Goal: Obtain resource: Obtain resource

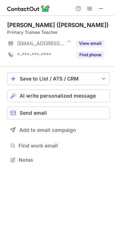
scroll to position [4, 4]
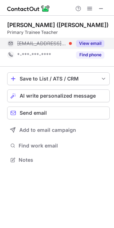
click at [83, 44] on button "View email" at bounding box center [90, 43] width 28 height 7
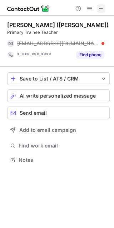
click at [102, 7] on span at bounding box center [101, 9] width 6 height 6
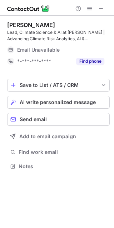
scroll to position [162, 114]
click at [104, 6] on span at bounding box center [101, 9] width 6 height 6
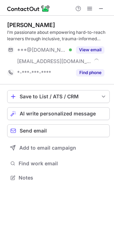
scroll to position [173, 114]
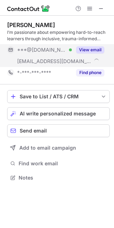
click at [95, 47] on button "View email" at bounding box center [90, 49] width 28 height 7
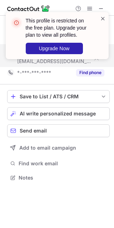
click at [103, 16] on span at bounding box center [103, 18] width 6 height 7
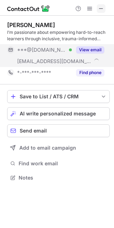
click at [101, 10] on span at bounding box center [101, 9] width 6 height 6
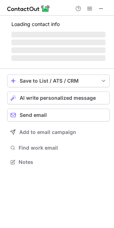
scroll to position [162, 114]
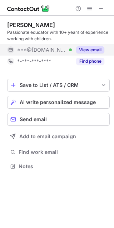
click at [92, 48] on button "View email" at bounding box center [90, 49] width 28 height 7
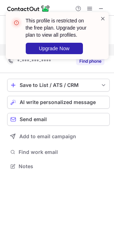
click at [102, 16] on span at bounding box center [103, 18] width 6 height 7
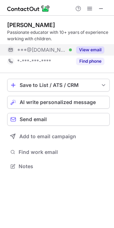
click at [100, 6] on span at bounding box center [101, 9] width 6 height 6
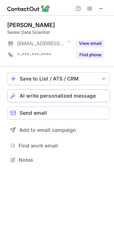
scroll to position [4, 4]
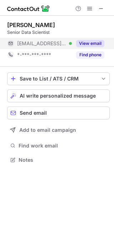
click at [91, 40] on button "View email" at bounding box center [90, 43] width 28 height 7
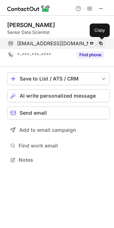
click at [101, 44] on span at bounding box center [101, 44] width 6 height 6
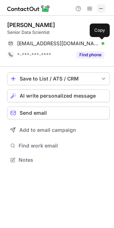
click at [100, 9] on span at bounding box center [101, 9] width 6 height 6
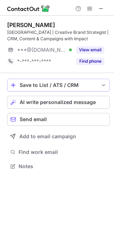
scroll to position [162, 114]
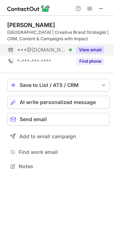
click at [95, 51] on button "View email" at bounding box center [90, 49] width 28 height 7
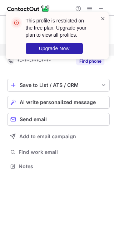
click at [104, 16] on span at bounding box center [103, 18] width 6 height 7
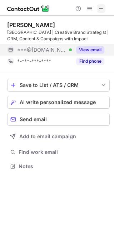
click at [102, 8] on span at bounding box center [101, 9] width 6 height 6
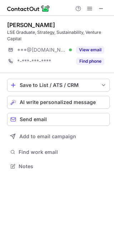
scroll to position [162, 114]
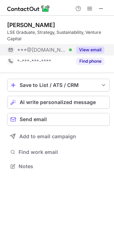
click at [90, 49] on button "View email" at bounding box center [90, 49] width 28 height 7
click at [99, 10] on span at bounding box center [101, 9] width 6 height 6
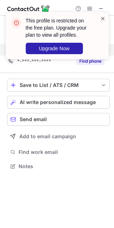
click at [103, 18] on span at bounding box center [103, 18] width 6 height 7
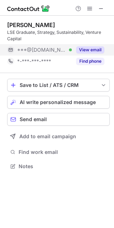
click at [101, 10] on div "This profile is restricted on the free plan. Upgrade your plan to view all prof…" at bounding box center [57, 12] width 114 height 14
click at [101, 10] on span at bounding box center [101, 9] width 6 height 6
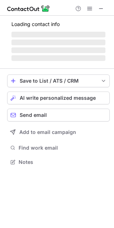
scroll to position [173, 114]
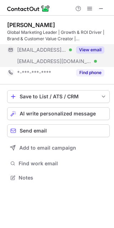
click at [93, 48] on button "View email" at bounding box center [90, 49] width 28 height 7
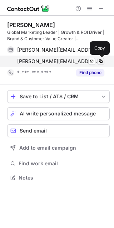
click at [100, 62] on span at bounding box center [101, 61] width 6 height 6
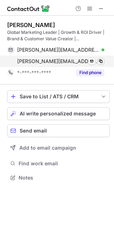
click at [100, 62] on span at bounding box center [101, 61] width 6 height 6
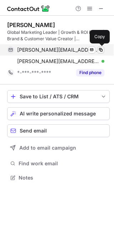
click at [100, 51] on span at bounding box center [101, 50] width 6 height 6
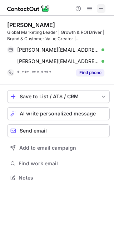
click at [99, 7] on span at bounding box center [101, 9] width 6 height 6
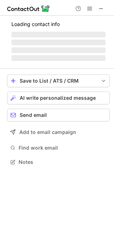
scroll to position [162, 114]
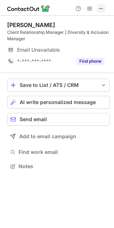
click at [103, 10] on span at bounding box center [101, 9] width 6 height 6
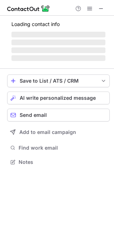
scroll to position [162, 114]
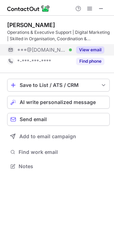
click at [91, 49] on button "View email" at bounding box center [90, 49] width 28 height 7
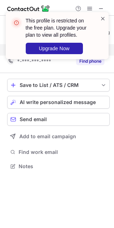
click at [104, 17] on span at bounding box center [103, 18] width 6 height 7
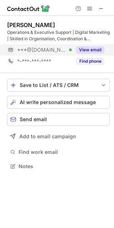
click at [101, 10] on span at bounding box center [101, 9] width 6 height 6
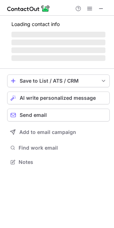
scroll to position [4, 4]
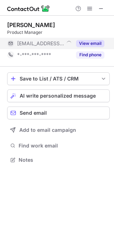
click at [89, 44] on button "View email" at bounding box center [90, 43] width 28 height 7
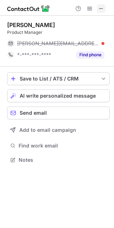
click at [103, 7] on span at bounding box center [101, 9] width 6 height 6
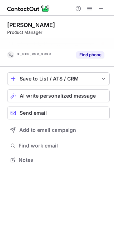
scroll to position [3, 4]
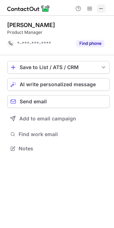
drag, startPoint x: 40, startPoint y: 45, endPoint x: 102, endPoint y: 5, distance: 73.3
click at [102, 6] on span at bounding box center [101, 9] width 6 height 6
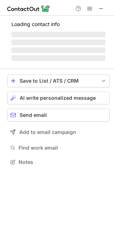
scroll to position [166, 114]
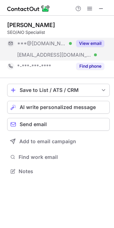
click at [92, 40] on button "View email" at bounding box center [90, 43] width 28 height 7
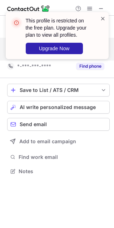
click at [103, 16] on span at bounding box center [103, 18] width 6 height 7
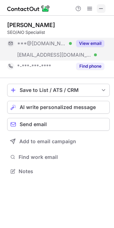
click at [101, 6] on span at bounding box center [101, 9] width 6 height 6
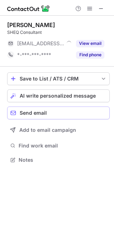
scroll to position [4, 4]
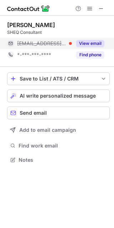
click at [91, 42] on button "View email" at bounding box center [90, 43] width 28 height 7
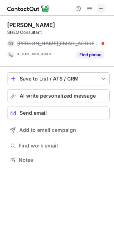
click at [103, 6] on span at bounding box center [101, 9] width 6 height 6
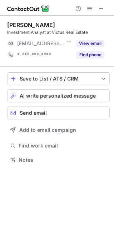
scroll to position [4, 4]
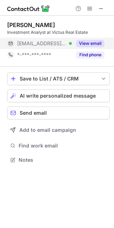
click at [90, 42] on button "View email" at bounding box center [90, 43] width 28 height 7
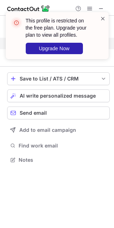
click at [102, 17] on span at bounding box center [103, 18] width 6 height 7
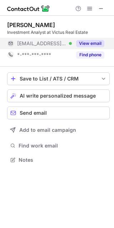
click at [100, 6] on span at bounding box center [101, 9] width 6 height 6
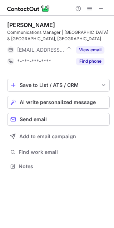
scroll to position [162, 114]
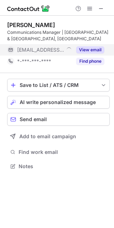
click at [91, 49] on button "View email" at bounding box center [90, 49] width 28 height 7
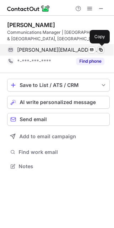
click at [102, 50] on span at bounding box center [101, 50] width 6 height 6
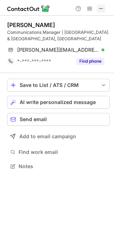
click at [105, 10] on button at bounding box center [101, 8] width 9 height 9
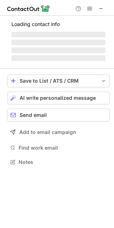
scroll to position [4, 4]
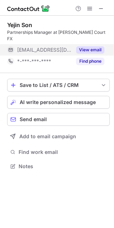
click at [89, 46] on button "View email" at bounding box center [90, 49] width 28 height 7
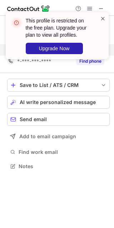
click at [101, 17] on span at bounding box center [103, 18] width 6 height 7
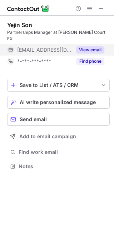
click at [101, 9] on span at bounding box center [101, 9] width 6 height 6
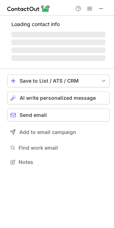
scroll to position [162, 114]
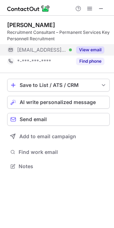
click at [92, 49] on button "View email" at bounding box center [90, 49] width 28 height 7
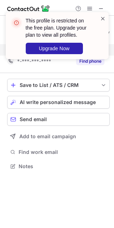
click at [102, 17] on span at bounding box center [103, 18] width 6 height 7
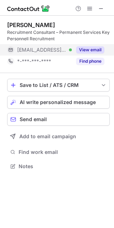
click at [103, 7] on span at bounding box center [101, 9] width 6 height 6
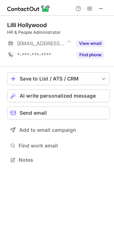
scroll to position [4, 4]
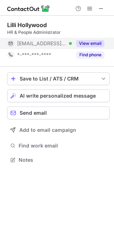
click at [94, 42] on button "View email" at bounding box center [90, 43] width 28 height 7
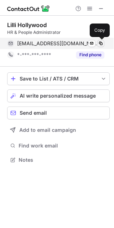
click at [101, 46] on span at bounding box center [101, 44] width 6 height 6
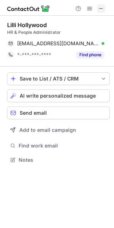
click at [100, 9] on span at bounding box center [101, 9] width 6 height 6
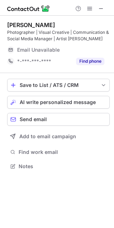
scroll to position [162, 114]
click at [100, 8] on span at bounding box center [101, 9] width 6 height 6
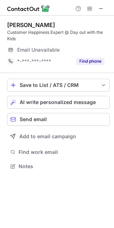
scroll to position [162, 114]
click at [99, 11] on span at bounding box center [101, 9] width 6 height 6
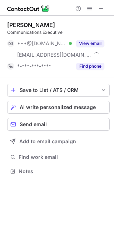
scroll to position [166, 114]
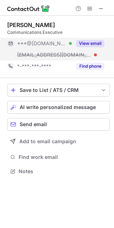
click at [92, 44] on button "View email" at bounding box center [90, 43] width 28 height 7
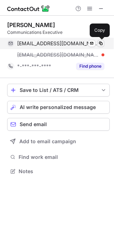
click at [100, 42] on span at bounding box center [101, 44] width 6 height 6
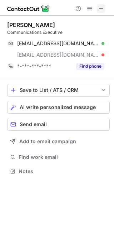
click at [102, 6] on span at bounding box center [101, 9] width 6 height 6
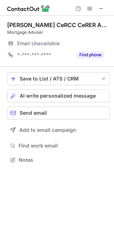
scroll to position [4, 4]
click at [102, 9] on span at bounding box center [101, 9] width 6 height 6
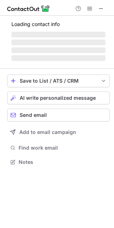
scroll to position [158, 114]
click at [105, 8] on button at bounding box center [101, 8] width 9 height 9
click at [98, 10] on span at bounding box center [101, 9] width 6 height 6
click at [102, 8] on span at bounding box center [101, 9] width 6 height 6
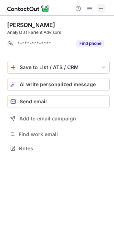
scroll to position [3, 4]
click at [102, 6] on span at bounding box center [101, 9] width 6 height 6
click at [98, 10] on span at bounding box center [101, 9] width 6 height 6
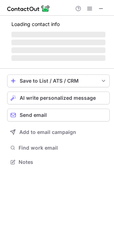
scroll to position [173, 114]
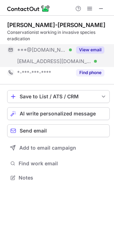
click at [94, 48] on button "View email" at bounding box center [90, 49] width 28 height 7
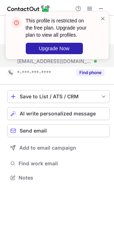
click at [105, 15] on div "This profile is restricted on the free plan. Upgrade your plan to view all prof…" at bounding box center [57, 35] width 103 height 47
click at [103, 16] on span at bounding box center [103, 18] width 6 height 7
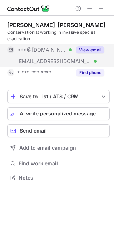
click at [102, 6] on span at bounding box center [101, 9] width 6 height 6
click at [20, 6] on img at bounding box center [28, 8] width 43 height 9
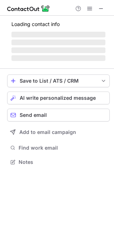
scroll to position [4, 4]
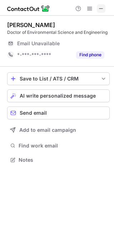
click at [101, 8] on span at bounding box center [101, 9] width 6 height 6
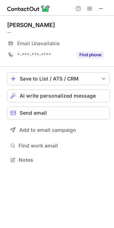
scroll to position [4, 4]
click at [101, 6] on span at bounding box center [101, 9] width 6 height 6
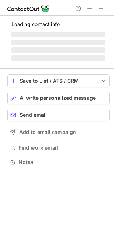
scroll to position [4, 4]
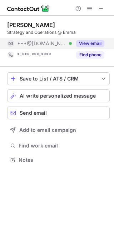
click at [91, 41] on button "View email" at bounding box center [90, 43] width 28 height 7
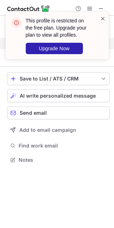
click at [102, 20] on span at bounding box center [103, 18] width 6 height 7
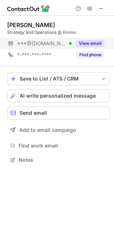
click at [101, 10] on span at bounding box center [101, 9] width 6 height 6
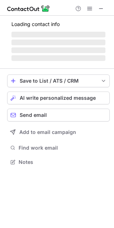
scroll to position [4, 4]
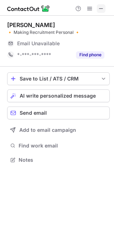
click at [101, 6] on span at bounding box center [101, 9] width 6 height 6
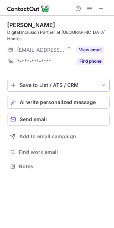
scroll to position [4, 4]
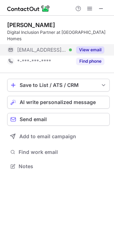
click at [82, 46] on button "View email" at bounding box center [90, 49] width 28 height 7
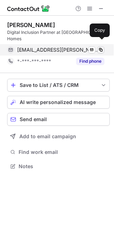
click at [103, 47] on span at bounding box center [101, 50] width 6 height 6
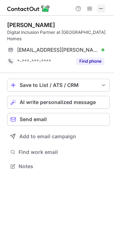
click at [103, 6] on span at bounding box center [101, 9] width 6 height 6
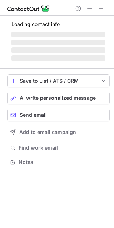
scroll to position [173, 114]
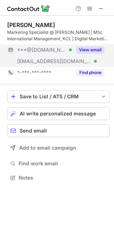
click at [92, 49] on button "View email" at bounding box center [90, 49] width 28 height 7
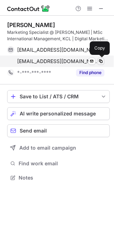
click at [100, 62] on span at bounding box center [101, 61] width 6 height 6
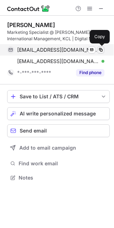
click at [100, 51] on span at bounding box center [101, 50] width 6 height 6
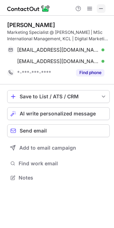
click at [102, 10] on span at bounding box center [101, 9] width 6 height 6
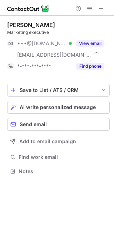
scroll to position [166, 114]
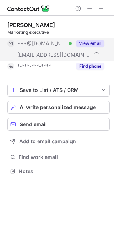
click at [89, 42] on button "View email" at bounding box center [90, 43] width 28 height 7
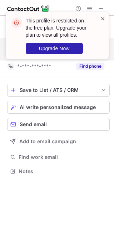
click at [104, 15] on span at bounding box center [103, 18] width 6 height 7
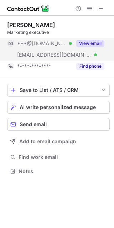
click at [101, 10] on span at bounding box center [101, 9] width 6 height 6
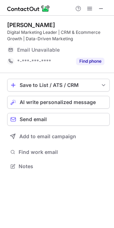
scroll to position [162, 114]
click at [99, 9] on span at bounding box center [101, 9] width 6 height 6
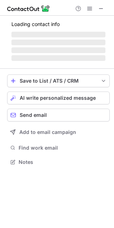
scroll to position [4, 4]
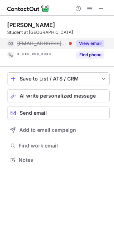
click at [89, 43] on button "View email" at bounding box center [90, 43] width 28 height 7
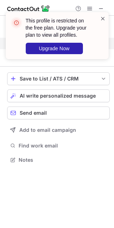
click at [103, 17] on span at bounding box center [103, 18] width 6 height 7
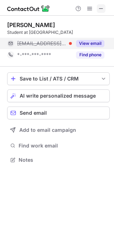
click at [103, 8] on span at bounding box center [101, 9] width 6 height 6
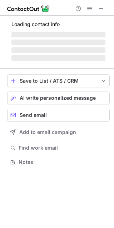
scroll to position [4, 4]
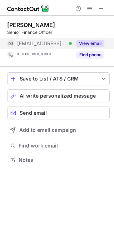
click at [93, 46] on button "View email" at bounding box center [90, 43] width 28 height 7
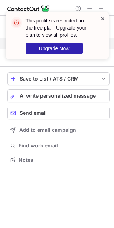
click at [104, 20] on span at bounding box center [103, 18] width 6 height 7
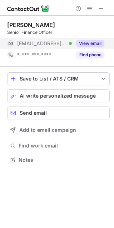
click at [101, 9] on span at bounding box center [101, 9] width 6 height 6
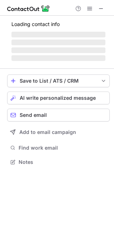
scroll to position [162, 114]
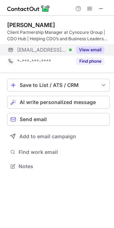
click at [95, 49] on button "View email" at bounding box center [90, 49] width 28 height 7
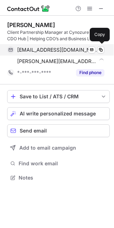
scroll to position [173, 114]
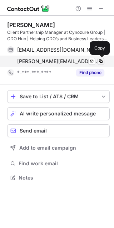
click at [101, 62] on span at bounding box center [101, 61] width 6 height 6
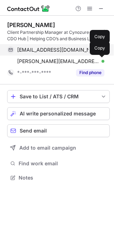
click at [101, 48] on span at bounding box center [101, 50] width 6 height 6
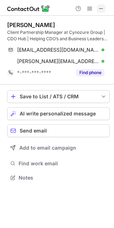
click at [102, 10] on span at bounding box center [101, 9] width 6 height 6
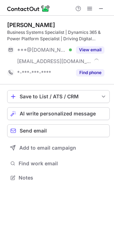
scroll to position [173, 114]
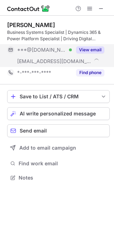
click at [96, 50] on button "View email" at bounding box center [90, 49] width 28 height 7
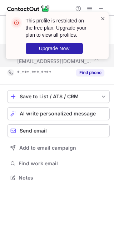
click at [102, 18] on span at bounding box center [103, 18] width 6 height 7
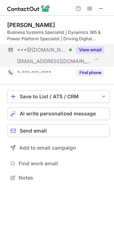
click at [99, 9] on span at bounding box center [101, 9] width 6 height 6
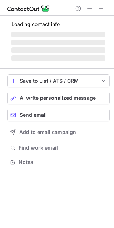
scroll to position [173, 114]
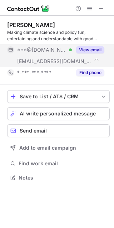
click at [95, 51] on button "View email" at bounding box center [90, 49] width 28 height 7
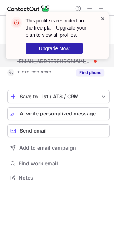
click at [102, 17] on span at bounding box center [103, 18] width 6 height 7
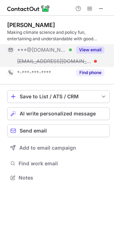
click at [100, 9] on span at bounding box center [101, 9] width 6 height 6
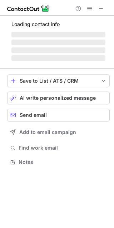
scroll to position [4, 4]
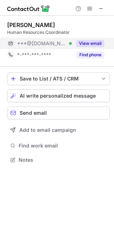
click at [94, 42] on button "View email" at bounding box center [90, 43] width 28 height 7
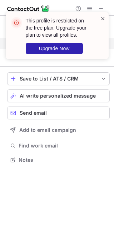
click at [104, 15] on span at bounding box center [103, 18] width 6 height 7
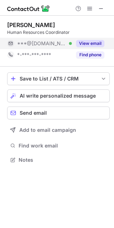
click at [100, 6] on span at bounding box center [101, 9] width 6 height 6
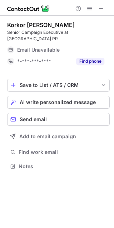
scroll to position [4, 4]
click at [103, 6] on span at bounding box center [101, 9] width 6 height 6
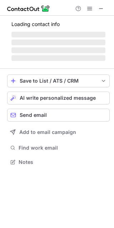
scroll to position [162, 114]
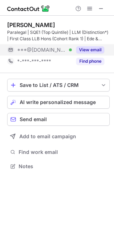
click at [98, 48] on button "View email" at bounding box center [90, 49] width 28 height 7
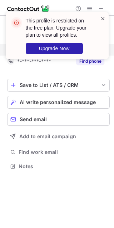
click at [102, 20] on span at bounding box center [103, 18] width 6 height 7
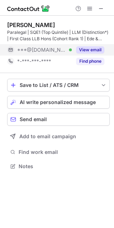
click at [99, 11] on span at bounding box center [101, 9] width 6 height 6
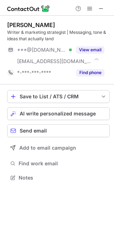
scroll to position [173, 114]
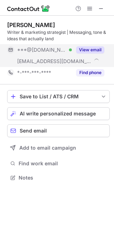
click at [91, 49] on button "View email" at bounding box center [90, 49] width 28 height 7
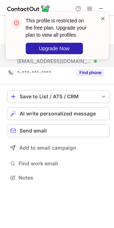
click at [105, 19] on span at bounding box center [103, 18] width 6 height 7
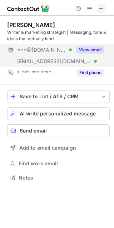
click at [102, 6] on span at bounding box center [101, 9] width 6 height 6
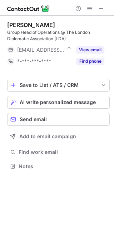
scroll to position [162, 114]
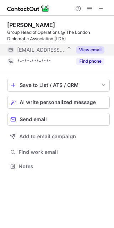
click at [93, 50] on button "View email" at bounding box center [90, 49] width 28 height 7
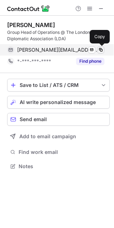
click at [102, 52] on span at bounding box center [101, 50] width 6 height 6
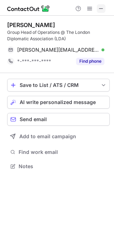
click at [104, 10] on span at bounding box center [101, 9] width 6 height 6
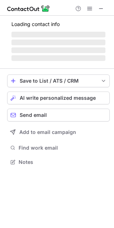
scroll to position [166, 114]
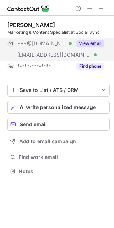
click at [94, 45] on button "View email" at bounding box center [90, 43] width 28 height 7
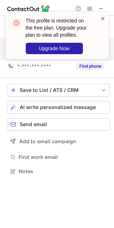
click at [103, 18] on span at bounding box center [103, 18] width 6 height 7
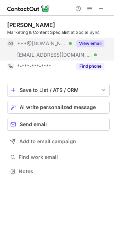
click at [100, 7] on span at bounding box center [101, 9] width 6 height 6
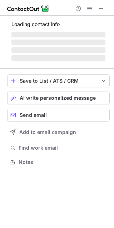
scroll to position [162, 114]
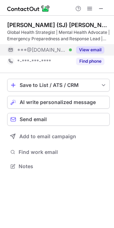
click at [94, 48] on button "View email" at bounding box center [90, 49] width 28 height 7
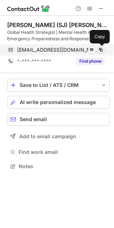
click at [100, 48] on span at bounding box center [101, 50] width 6 height 6
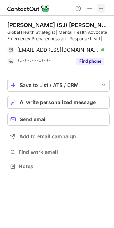
click at [99, 9] on span at bounding box center [101, 9] width 6 height 6
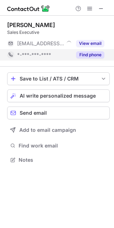
scroll to position [4, 4]
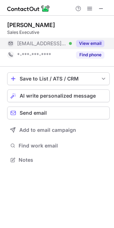
click at [87, 42] on button "View email" at bounding box center [90, 43] width 28 height 7
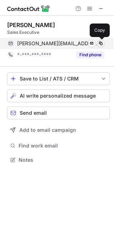
click at [101, 45] on span at bounding box center [101, 44] width 6 height 6
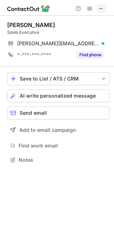
click at [100, 8] on span at bounding box center [101, 9] width 6 height 6
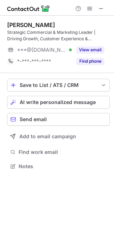
scroll to position [162, 114]
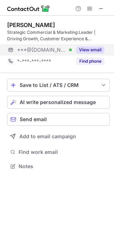
click at [88, 50] on button "View email" at bounding box center [90, 49] width 28 height 7
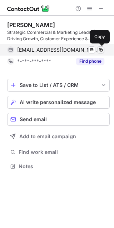
click at [102, 49] on span at bounding box center [101, 50] width 6 height 6
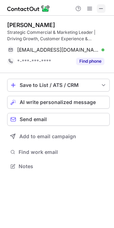
click at [98, 7] on span at bounding box center [101, 9] width 6 height 6
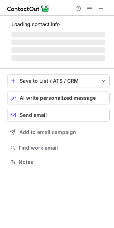
scroll to position [162, 114]
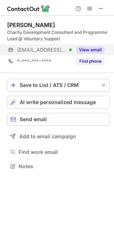
click at [89, 50] on button "View email" at bounding box center [90, 49] width 28 height 7
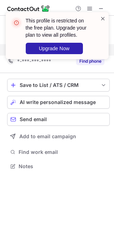
click at [101, 16] on span at bounding box center [103, 18] width 6 height 7
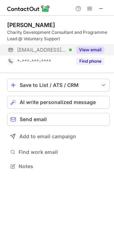
click at [100, 9] on span at bounding box center [101, 9] width 6 height 6
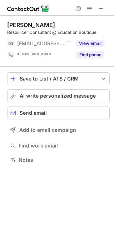
scroll to position [4, 4]
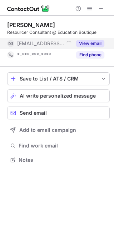
click at [90, 41] on button "View email" at bounding box center [90, 43] width 28 height 7
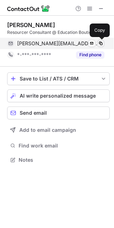
click at [102, 45] on span at bounding box center [101, 44] width 6 height 6
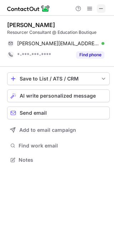
click at [102, 10] on span at bounding box center [101, 9] width 6 height 6
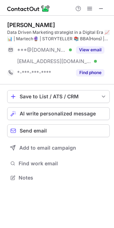
scroll to position [173, 114]
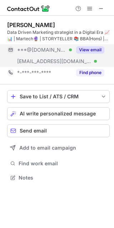
click at [92, 51] on button "View email" at bounding box center [90, 49] width 28 height 7
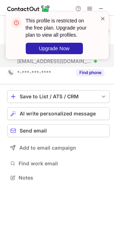
click at [101, 17] on span at bounding box center [103, 18] width 6 height 7
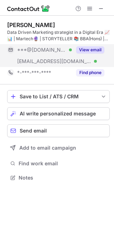
click at [99, 8] on span at bounding box center [101, 9] width 6 height 6
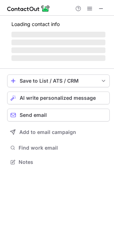
scroll to position [162, 114]
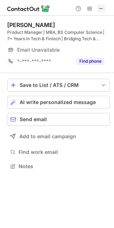
click at [102, 6] on span at bounding box center [101, 9] width 6 height 6
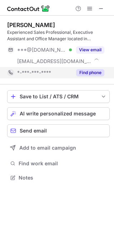
scroll to position [173, 114]
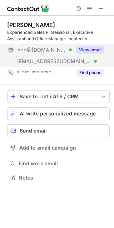
click at [96, 47] on button "View email" at bounding box center [90, 49] width 28 height 7
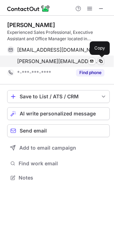
click at [103, 62] on span at bounding box center [101, 61] width 6 height 6
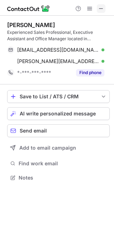
click at [102, 10] on span at bounding box center [101, 9] width 6 height 6
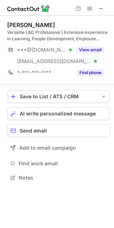
scroll to position [173, 114]
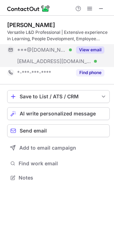
click at [89, 50] on button "View email" at bounding box center [90, 49] width 28 height 7
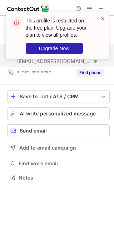
click at [104, 18] on span at bounding box center [103, 18] width 6 height 7
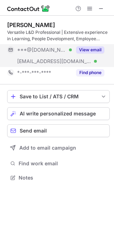
click at [100, 8] on span at bounding box center [101, 9] width 6 height 6
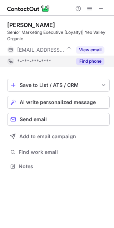
scroll to position [162, 114]
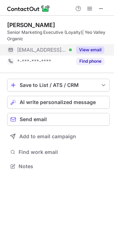
click at [93, 49] on button "View email" at bounding box center [90, 49] width 28 height 7
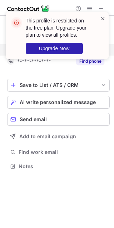
click at [104, 19] on span at bounding box center [103, 18] width 6 height 7
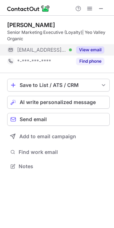
click at [102, 6] on span at bounding box center [101, 9] width 6 height 6
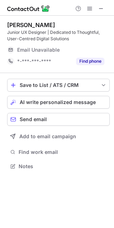
scroll to position [162, 114]
click at [101, 7] on span at bounding box center [101, 9] width 6 height 6
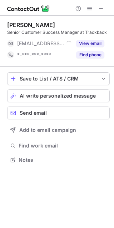
scroll to position [4, 4]
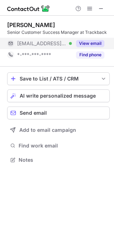
click at [94, 44] on button "View email" at bounding box center [90, 43] width 28 height 7
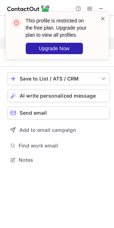
click at [102, 17] on span at bounding box center [103, 18] width 6 height 7
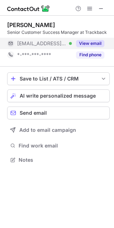
click at [102, 5] on div "This profile is restricted on the free plan. Upgrade your plan to view all prof…" at bounding box center [57, 12] width 114 height 14
click at [102, 6] on span at bounding box center [101, 9] width 6 height 6
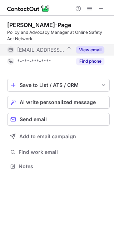
scroll to position [162, 114]
click at [92, 50] on button "View email" at bounding box center [90, 49] width 28 height 7
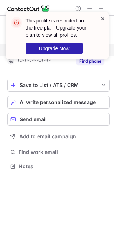
click at [102, 18] on span at bounding box center [103, 18] width 6 height 7
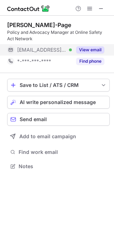
click at [100, 6] on span at bounding box center [101, 9] width 6 height 6
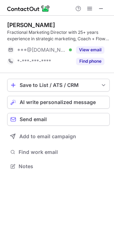
scroll to position [162, 114]
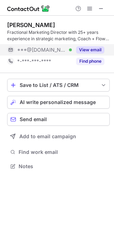
click at [92, 51] on button "View email" at bounding box center [90, 49] width 28 height 7
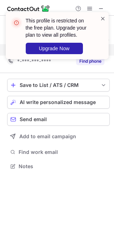
click at [103, 19] on span at bounding box center [103, 18] width 6 height 7
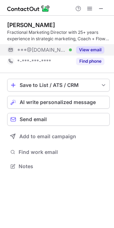
click at [103, 7] on span at bounding box center [101, 9] width 6 height 6
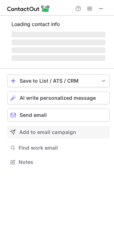
scroll to position [162, 114]
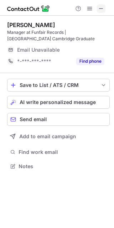
click at [102, 6] on span at bounding box center [101, 9] width 6 height 6
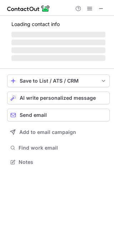
scroll to position [166, 114]
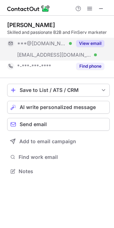
click at [87, 45] on button "View email" at bounding box center [90, 43] width 28 height 7
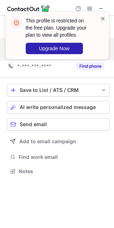
click at [101, 20] on span at bounding box center [103, 18] width 6 height 7
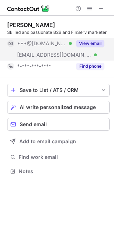
click at [101, 10] on span at bounding box center [101, 9] width 6 height 6
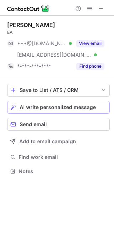
scroll to position [166, 114]
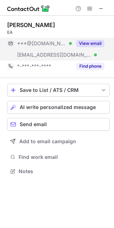
click at [87, 39] on div "View email" at bounding box center [88, 43] width 32 height 11
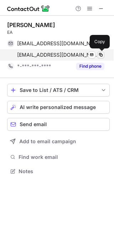
click at [101, 52] on span at bounding box center [101, 55] width 6 height 6
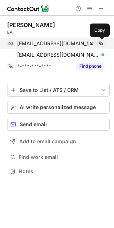
click at [102, 44] on span at bounding box center [101, 44] width 6 height 6
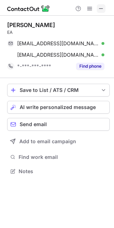
click at [100, 9] on span at bounding box center [101, 9] width 6 height 6
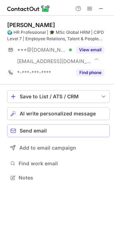
scroll to position [173, 114]
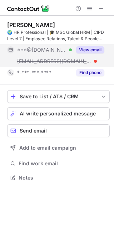
click at [91, 48] on button "View email" at bounding box center [90, 49] width 28 height 7
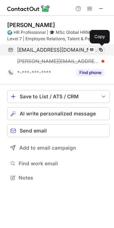
click at [103, 50] on button at bounding box center [100, 49] width 7 height 7
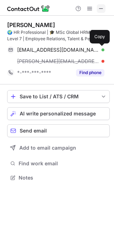
click at [100, 11] on span at bounding box center [101, 9] width 6 height 6
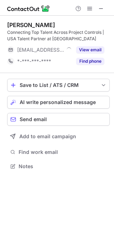
scroll to position [162, 114]
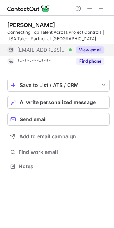
click at [85, 49] on button "View email" at bounding box center [90, 49] width 28 height 7
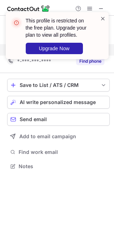
click at [101, 16] on span at bounding box center [103, 18] width 6 height 7
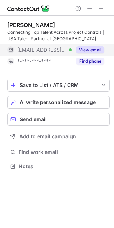
click at [98, 8] on span at bounding box center [101, 9] width 6 height 6
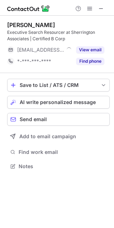
scroll to position [162, 114]
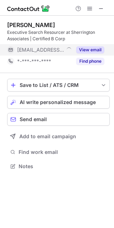
click at [92, 50] on button "View email" at bounding box center [90, 49] width 28 height 7
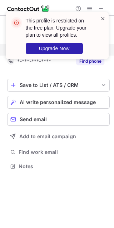
click at [104, 16] on span at bounding box center [103, 18] width 6 height 7
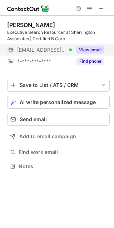
click at [103, 7] on span at bounding box center [101, 9] width 6 height 6
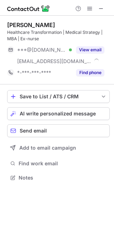
scroll to position [173, 114]
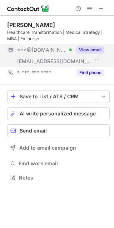
click at [88, 48] on button "View email" at bounding box center [90, 49] width 28 height 7
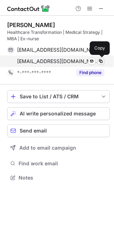
click at [101, 61] on span at bounding box center [101, 61] width 6 height 6
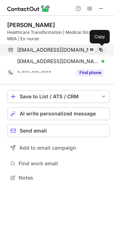
click at [99, 49] on span at bounding box center [101, 50] width 6 height 6
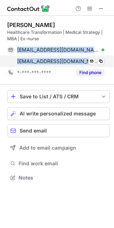
drag, startPoint x: 17, startPoint y: 48, endPoint x: 92, endPoint y: 66, distance: 76.7
click at [92, 66] on div "[EMAIL_ADDRESS][DOMAIN_NAME] Verified Send email Copy [EMAIL_ADDRESS][DOMAIN_NA…" at bounding box center [55, 55] width 97 height 23
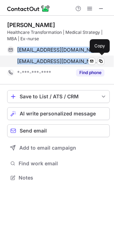
copy div "[EMAIL_ADDRESS][DOMAIN_NAME] Verified Send email Copy [EMAIL_ADDRESS][DOMAIN_NA…"
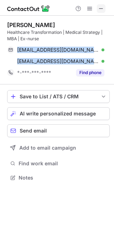
click at [101, 7] on span at bounding box center [101, 9] width 6 height 6
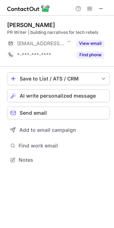
scroll to position [4, 4]
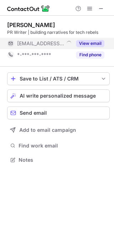
click at [94, 42] on button "View email" at bounding box center [90, 43] width 28 height 7
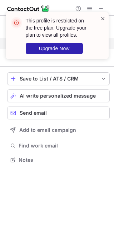
click at [103, 19] on span at bounding box center [103, 18] width 6 height 7
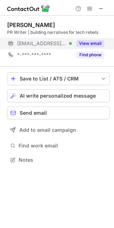
click at [105, 8] on button at bounding box center [101, 8] width 9 height 9
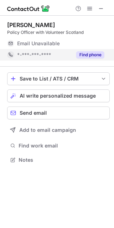
scroll to position [4, 4]
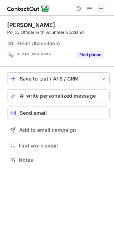
click at [103, 6] on span at bounding box center [101, 9] width 6 height 6
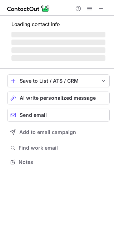
scroll to position [166, 114]
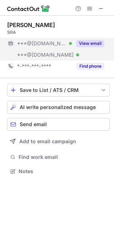
click at [100, 45] on button "View email" at bounding box center [90, 43] width 28 height 7
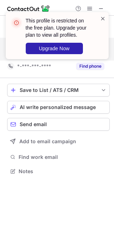
click at [101, 19] on span at bounding box center [103, 18] width 6 height 7
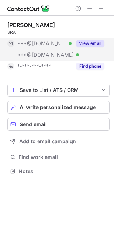
click at [104, 6] on button at bounding box center [101, 8] width 9 height 9
click at [97, 41] on button "View email" at bounding box center [90, 43] width 28 height 7
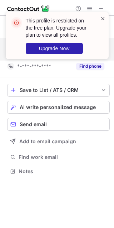
click at [102, 18] on span at bounding box center [103, 18] width 6 height 7
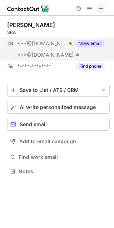
click at [104, 6] on span at bounding box center [101, 9] width 6 height 6
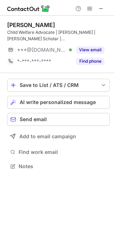
scroll to position [162, 114]
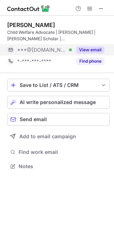
click at [92, 48] on button "View email" at bounding box center [90, 49] width 28 height 7
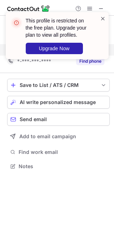
click at [103, 17] on span at bounding box center [103, 18] width 6 height 7
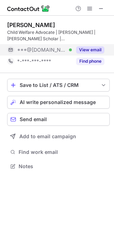
click at [102, 7] on span at bounding box center [101, 9] width 6 height 6
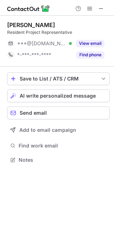
scroll to position [4, 4]
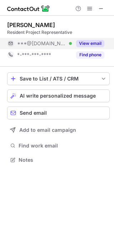
click at [89, 42] on button "View email" at bounding box center [90, 43] width 28 height 7
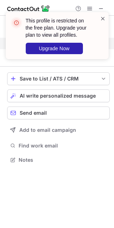
click at [105, 19] on span at bounding box center [103, 18] width 6 height 7
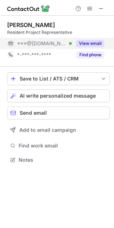
click at [102, 6] on span at bounding box center [101, 9] width 6 height 6
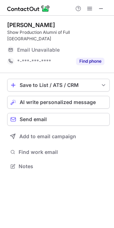
scroll to position [4, 4]
click at [102, 9] on span at bounding box center [101, 9] width 6 height 6
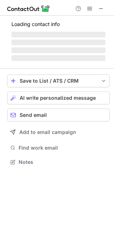
scroll to position [166, 114]
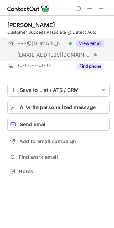
click at [94, 42] on button "View email" at bounding box center [90, 43] width 28 height 7
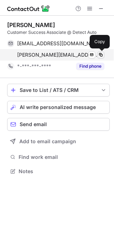
click at [99, 52] on span at bounding box center [101, 55] width 6 height 6
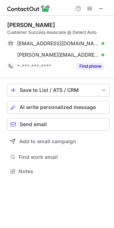
click at [106, 8] on div at bounding box center [89, 8] width 34 height 9
click at [102, 7] on span at bounding box center [101, 9] width 6 height 6
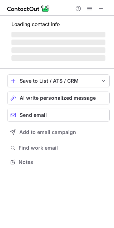
scroll to position [173, 114]
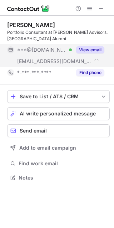
click at [91, 51] on button "View email" at bounding box center [90, 49] width 28 height 7
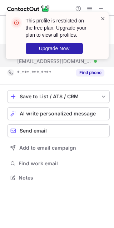
click at [103, 17] on span at bounding box center [103, 18] width 6 height 7
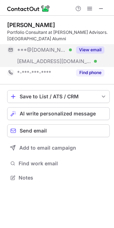
click at [103, 8] on span at bounding box center [101, 9] width 6 height 6
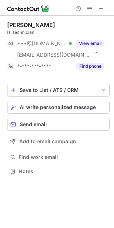
scroll to position [166, 114]
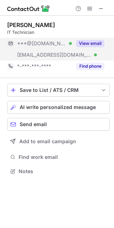
click at [91, 40] on button "View email" at bounding box center [90, 43] width 28 height 7
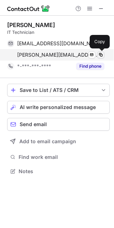
click at [100, 54] on span at bounding box center [101, 55] width 6 height 6
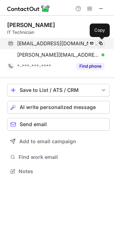
click at [100, 42] on span at bounding box center [101, 44] width 6 height 6
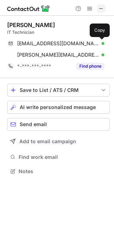
click at [101, 10] on span at bounding box center [101, 9] width 6 height 6
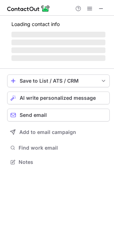
scroll to position [162, 114]
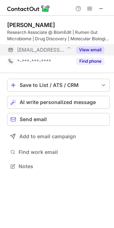
click at [92, 49] on button "View email" at bounding box center [90, 49] width 28 height 7
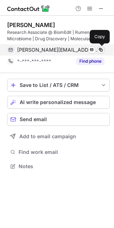
click at [101, 50] on span at bounding box center [101, 50] width 6 height 6
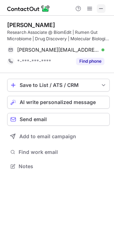
click at [103, 6] on span at bounding box center [101, 9] width 6 height 6
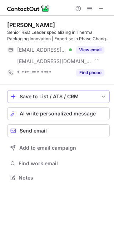
scroll to position [173, 114]
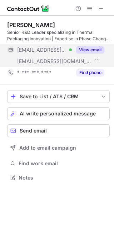
click at [88, 49] on button "View email" at bounding box center [90, 49] width 28 height 7
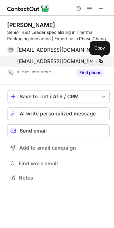
click at [101, 61] on span at bounding box center [101, 61] width 6 height 6
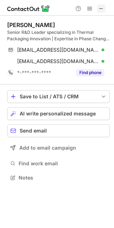
click at [103, 11] on span at bounding box center [101, 9] width 6 height 6
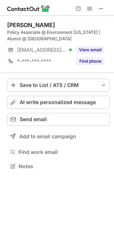
scroll to position [162, 114]
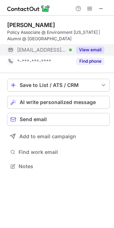
click at [88, 47] on button "View email" at bounding box center [90, 49] width 28 height 7
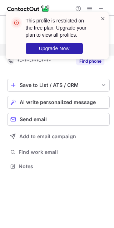
click at [102, 17] on span at bounding box center [103, 18] width 6 height 7
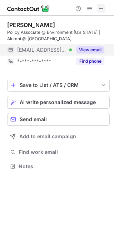
click at [102, 6] on span at bounding box center [101, 9] width 6 height 6
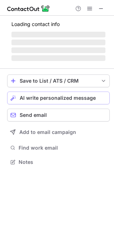
scroll to position [173, 114]
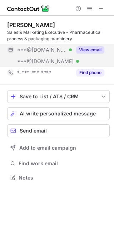
click at [86, 50] on button "View email" at bounding box center [90, 49] width 28 height 7
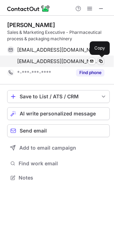
click at [100, 60] on span at bounding box center [101, 61] width 6 height 6
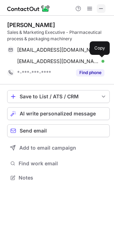
click at [102, 6] on span at bounding box center [101, 9] width 6 height 6
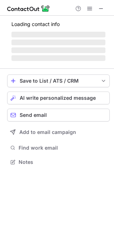
scroll to position [4, 4]
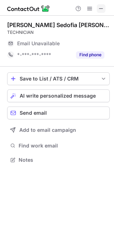
click at [101, 7] on span at bounding box center [101, 9] width 6 height 6
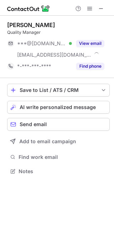
scroll to position [166, 114]
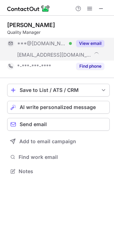
click at [89, 45] on button "View email" at bounding box center [90, 43] width 28 height 7
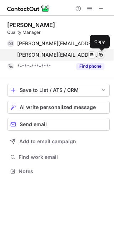
click at [101, 55] on span at bounding box center [101, 55] width 6 height 6
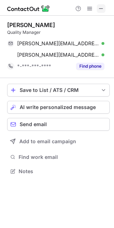
click at [98, 10] on span at bounding box center [101, 9] width 6 height 6
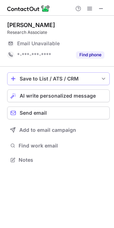
scroll to position [4, 4]
click at [98, 9] on span at bounding box center [101, 9] width 6 height 6
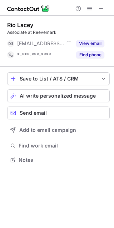
scroll to position [4, 4]
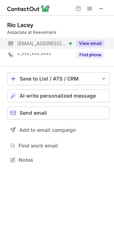
click at [92, 42] on button "View email" at bounding box center [90, 43] width 28 height 7
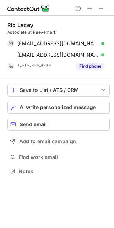
scroll to position [166, 114]
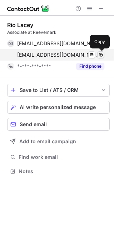
click at [100, 52] on span at bounding box center [101, 55] width 6 height 6
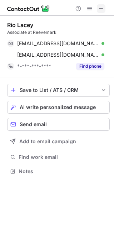
click at [97, 9] on button at bounding box center [101, 8] width 9 height 9
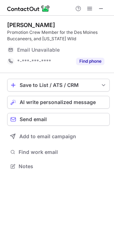
scroll to position [162, 114]
click at [101, 7] on span at bounding box center [101, 9] width 6 height 6
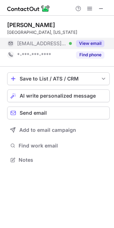
scroll to position [4, 4]
click at [95, 43] on button "View email" at bounding box center [90, 43] width 28 height 7
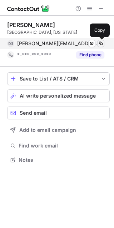
click at [99, 43] on span at bounding box center [101, 44] width 6 height 6
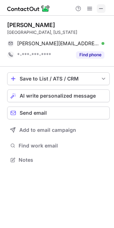
click at [105, 10] on button at bounding box center [101, 8] width 9 height 9
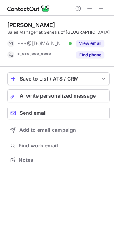
scroll to position [4, 4]
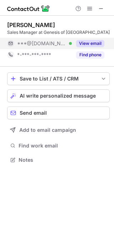
click at [89, 42] on button "View email" at bounding box center [90, 43] width 28 height 7
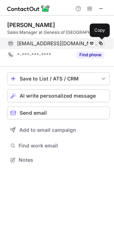
click at [103, 42] on span at bounding box center [101, 44] width 6 height 6
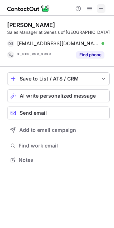
click at [102, 9] on span at bounding box center [101, 9] width 6 height 6
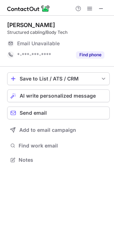
scroll to position [4, 4]
click at [101, 6] on span at bounding box center [101, 9] width 6 height 6
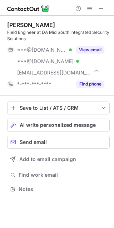
scroll to position [184, 114]
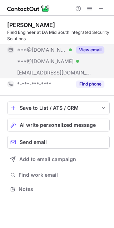
click at [91, 48] on button "View email" at bounding box center [90, 49] width 28 height 7
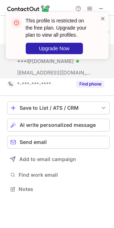
click at [102, 18] on span at bounding box center [103, 18] width 6 height 7
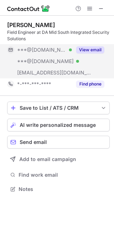
click at [101, 9] on span at bounding box center [101, 9] width 6 height 6
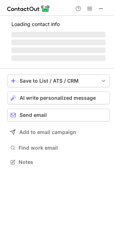
scroll to position [4, 4]
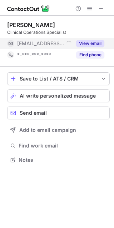
click at [92, 40] on button "View email" at bounding box center [90, 43] width 28 height 7
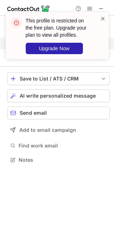
click at [103, 16] on span at bounding box center [103, 18] width 6 height 7
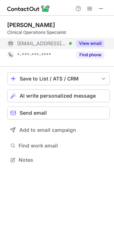
click at [100, 6] on div "This profile is restricted on the free plan. Upgrade your plan to view all prof…" at bounding box center [57, 12] width 114 height 14
click at [100, 6] on span at bounding box center [101, 9] width 6 height 6
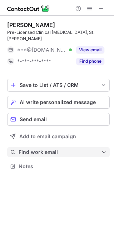
scroll to position [162, 114]
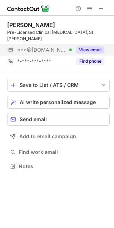
click at [92, 49] on button "View email" at bounding box center [90, 49] width 28 height 7
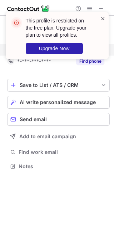
click at [104, 15] on span at bounding box center [103, 18] width 6 height 7
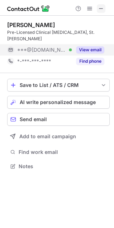
click at [102, 9] on span at bounding box center [101, 9] width 6 height 6
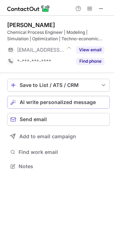
scroll to position [162, 114]
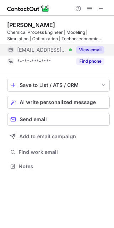
click at [85, 48] on button "View email" at bounding box center [90, 49] width 28 height 7
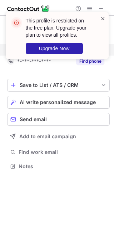
click at [103, 16] on span at bounding box center [103, 18] width 6 height 7
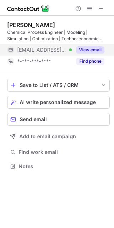
click at [100, 6] on span at bounding box center [101, 9] width 6 height 6
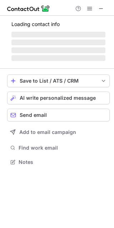
scroll to position [173, 114]
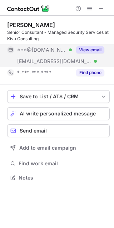
click at [87, 47] on button "View email" at bounding box center [90, 49] width 28 height 7
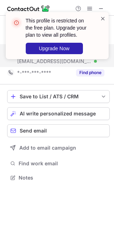
click at [101, 19] on span at bounding box center [103, 18] width 6 height 7
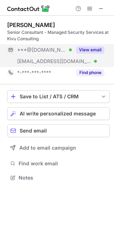
click at [101, 10] on span at bounding box center [101, 9] width 6 height 6
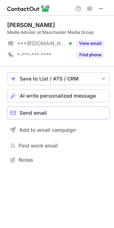
scroll to position [4, 4]
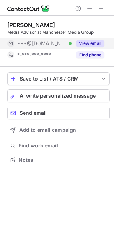
click at [89, 45] on button "View email" at bounding box center [90, 43] width 28 height 7
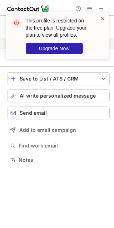
click at [101, 20] on span at bounding box center [103, 18] width 6 height 7
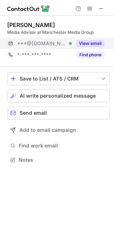
click at [101, 7] on span at bounding box center [101, 9] width 6 height 6
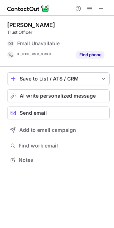
scroll to position [4, 4]
click at [100, 7] on span at bounding box center [101, 9] width 6 height 6
